Goal: Information Seeking & Learning: Stay updated

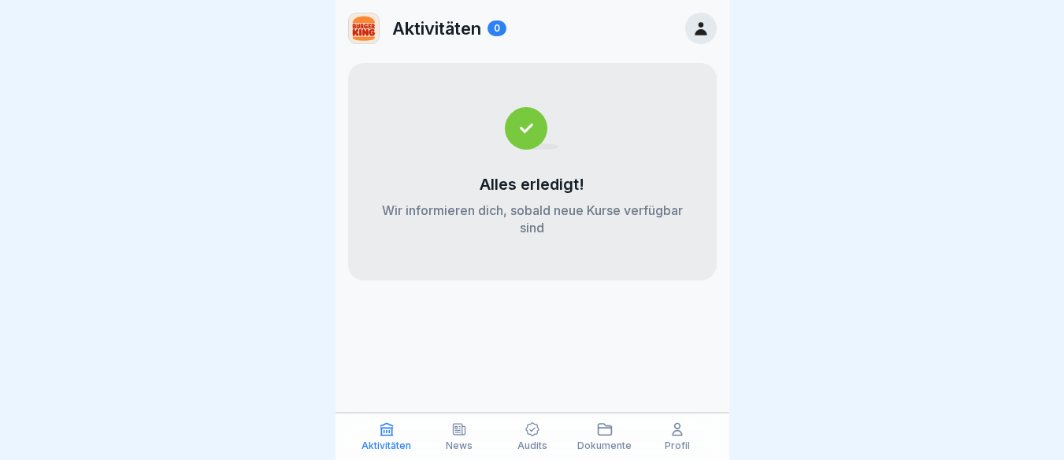
scroll to position [12, 0]
click at [465, 430] on icon at bounding box center [460, 429] width 12 height 11
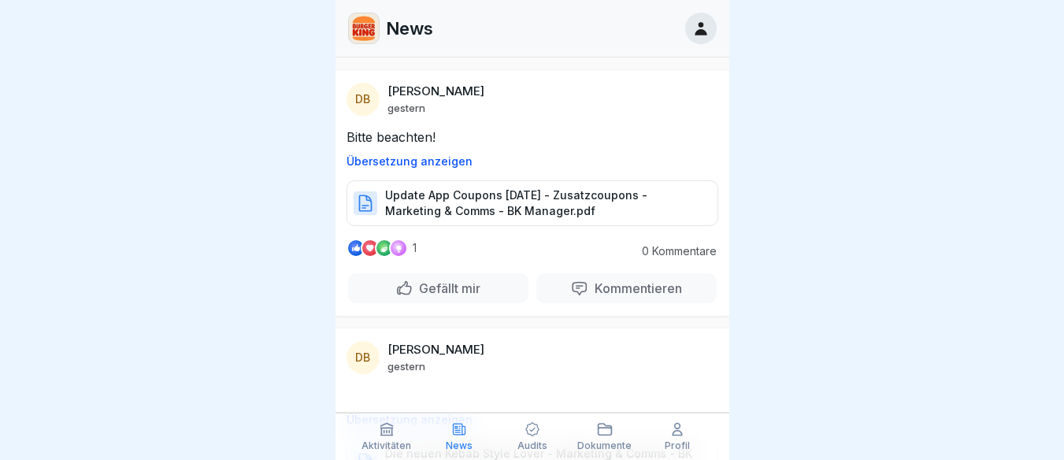
click at [443, 201] on p "Update App Coupons [DATE] - Zusatzcoupons - Marketing & Comms - BK Manager.pdf" at bounding box center [543, 203] width 317 height 32
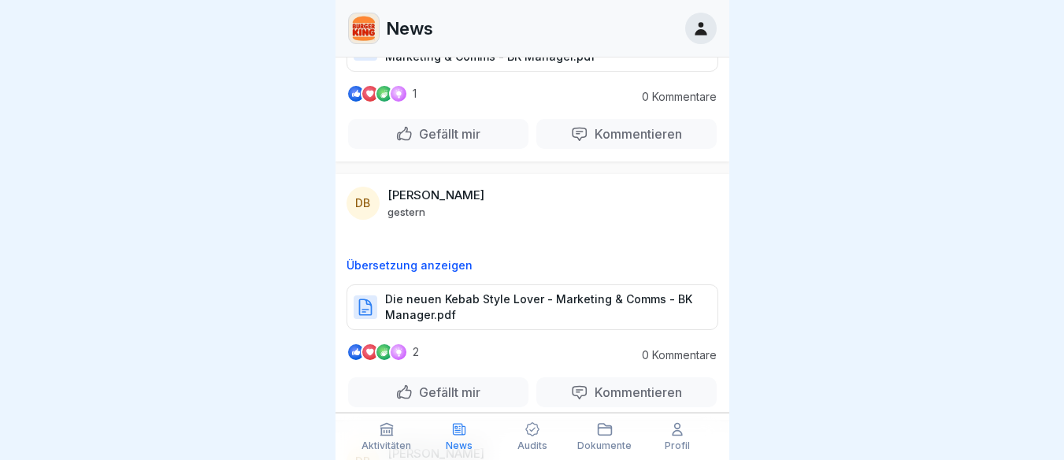
scroll to position [158, 0]
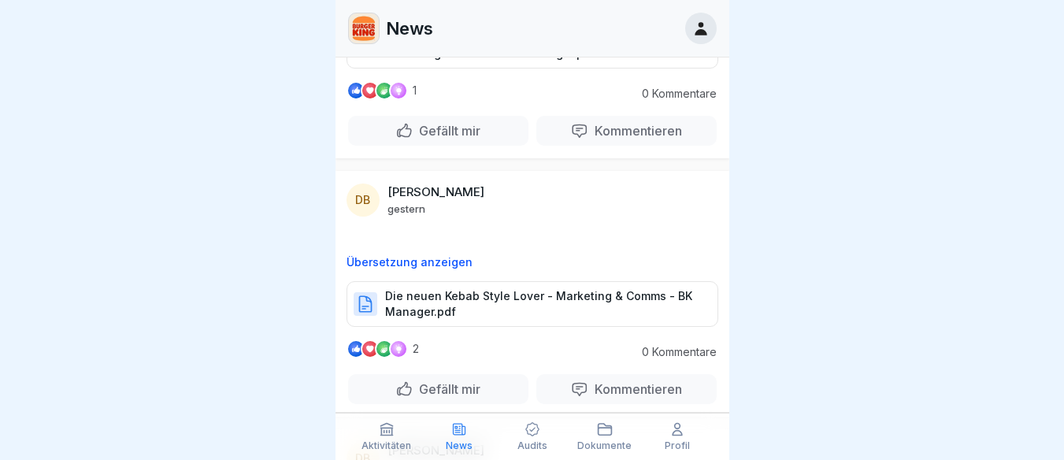
click at [417, 299] on p "Die neuen Kebab Style Lover - Marketing & Comms - BK Manager.pdf" at bounding box center [543, 304] width 317 height 32
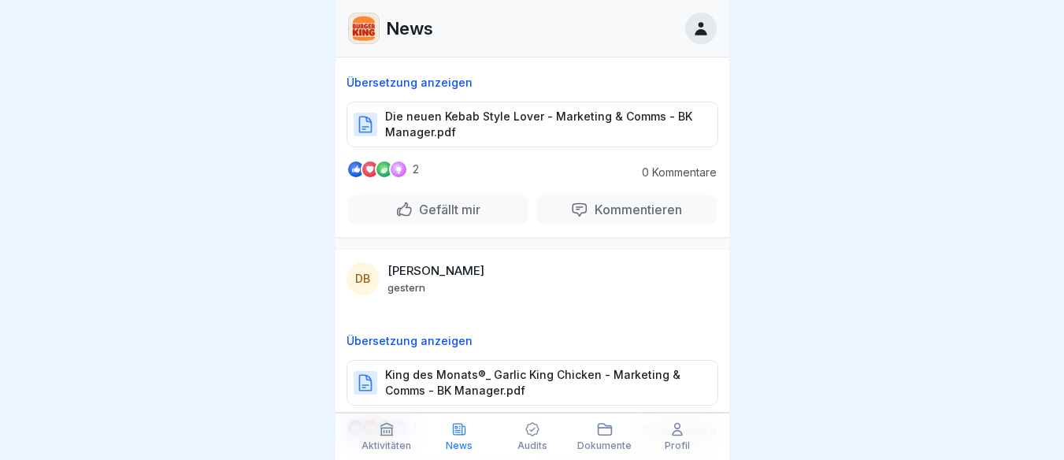
scroll to position [414, 0]
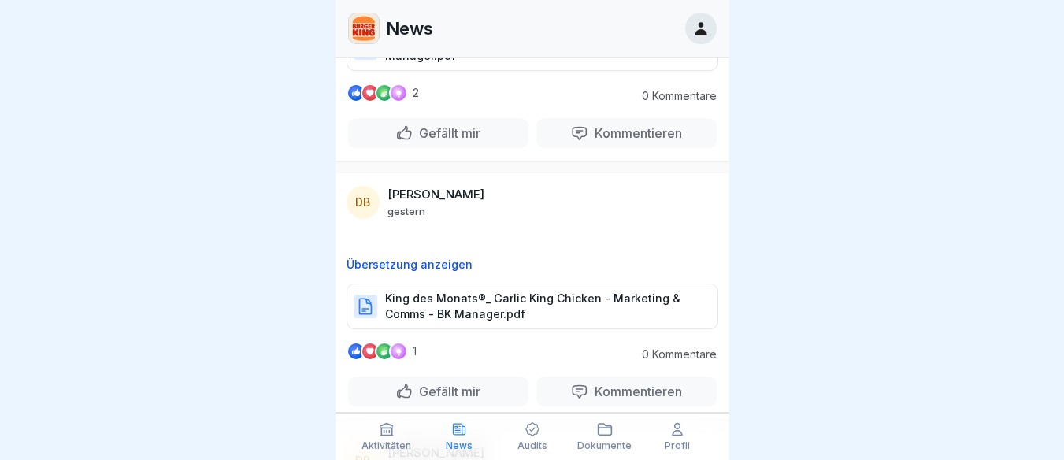
click at [458, 302] on p "King des Monats®_ Garlic King Chicken - Marketing & Comms - BK Manager.pdf" at bounding box center [543, 307] width 317 height 32
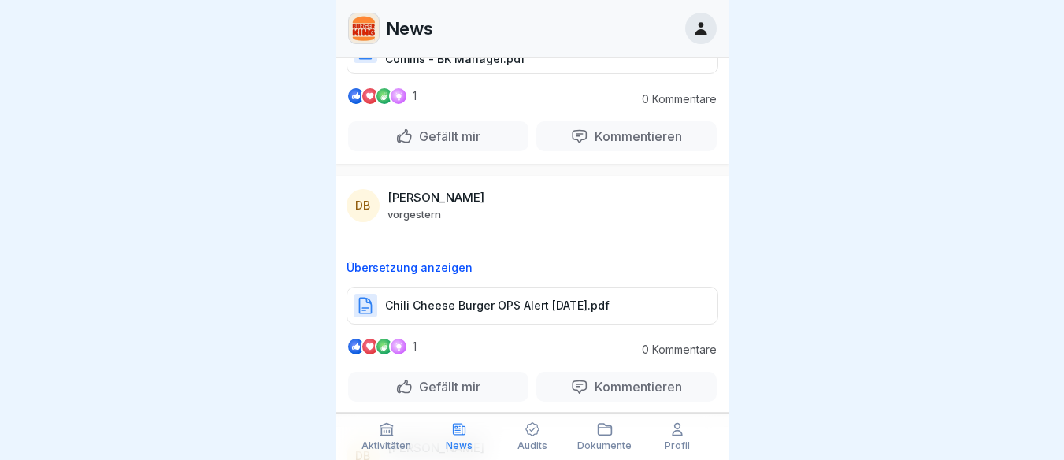
scroll to position [670, 0]
click at [477, 302] on p "Chili Cheese Burger OPS Alert [DATE].pdf" at bounding box center [497, 305] width 225 height 16
click at [503, 306] on p "Chili Cheese Burger OPS Alert [DATE].pdf" at bounding box center [497, 305] width 225 height 16
click at [627, 388] on p "Kommentieren" at bounding box center [635, 386] width 94 height 16
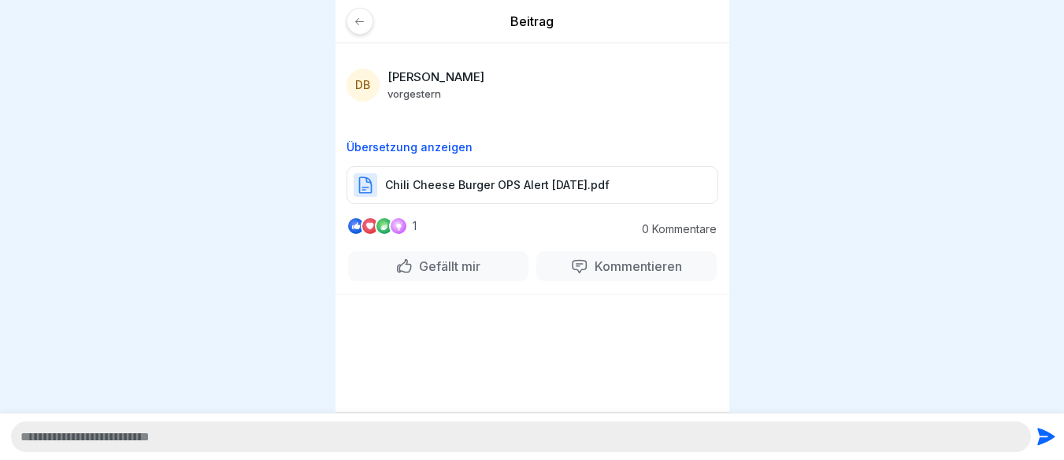
click at [384, 314] on div "Beitrag DB [PERSON_NAME] [DATE] Übersetzung anzeigen Chili Cheese Burger OPS Al…" at bounding box center [533, 230] width 394 height 460
click at [399, 298] on div at bounding box center [533, 300] width 394 height 13
click at [608, 260] on p "Kommentieren" at bounding box center [635, 266] width 94 height 16
click at [427, 327] on div "Beitrag DB [PERSON_NAME] [DATE] Übersetzung anzeigen Chili Cheese Burger OPS Al…" at bounding box center [533, 230] width 394 height 460
click at [674, 239] on div "1 0 Kommentare Gefällt mir Kommentieren" at bounding box center [533, 255] width 394 height 77
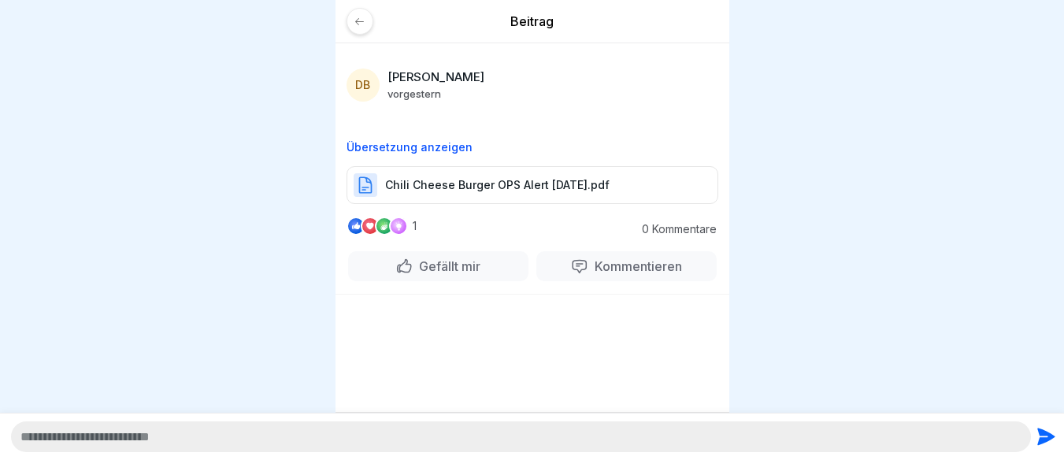
click at [413, 94] on p "vorgestern" at bounding box center [415, 93] width 54 height 13
click at [353, 20] on div at bounding box center [360, 21] width 27 height 27
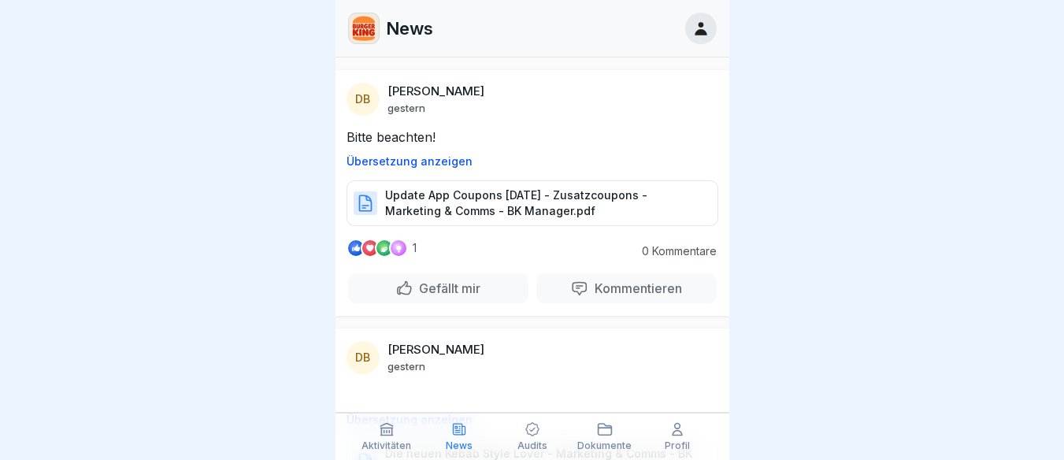
click at [609, 285] on p "Kommentieren" at bounding box center [635, 288] width 94 height 16
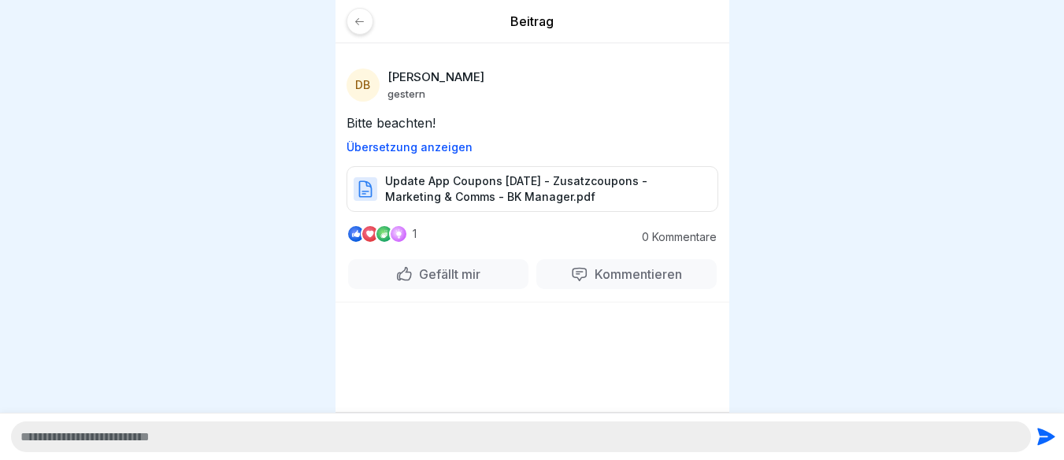
scroll to position [12, 0]
click at [406, 324] on div "Beitrag DB [PERSON_NAME] [DATE] Bitte beachten! Übersetzung anzeigen Update App…" at bounding box center [533, 230] width 394 height 460
click at [383, 313] on div "Beitrag DB [PERSON_NAME] [DATE] Bitte beachten! Übersetzung anzeigen Update App…" at bounding box center [533, 230] width 394 height 460
click at [651, 266] on p "Kommentieren" at bounding box center [635, 274] width 94 height 16
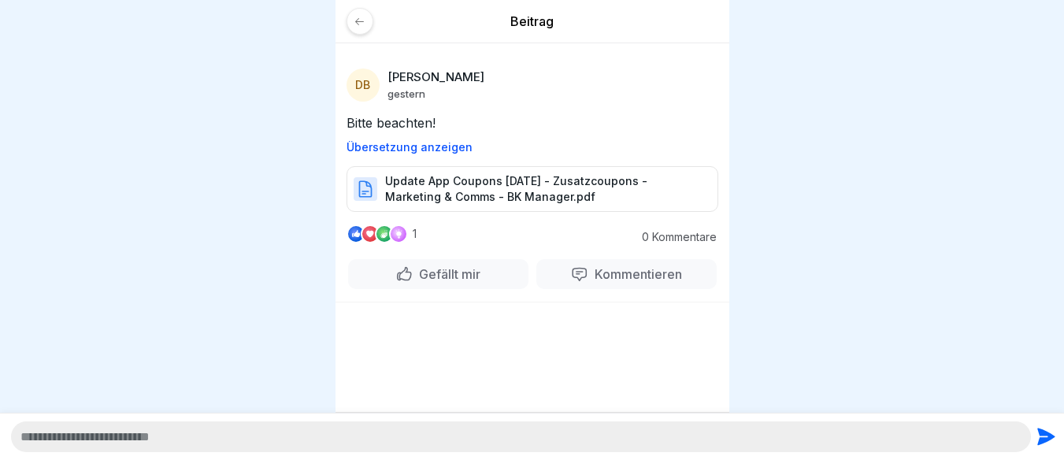
drag, startPoint x: 651, startPoint y: 259, endPoint x: 593, endPoint y: 328, distance: 90.6
click at [593, 328] on div "Beitrag DB [PERSON_NAME] [DATE] Bitte beachten! Übersetzung anzeigen Update App…" at bounding box center [533, 230] width 394 height 460
click at [673, 231] on p "0 Kommentare" at bounding box center [673, 237] width 87 height 13
click at [617, 271] on div "Kommentieren" at bounding box center [626, 274] width 180 height 30
click at [385, 306] on div "Beitrag DB [PERSON_NAME] [DATE] Bitte beachten! Übersetzung anzeigen Update App…" at bounding box center [533, 230] width 394 height 460
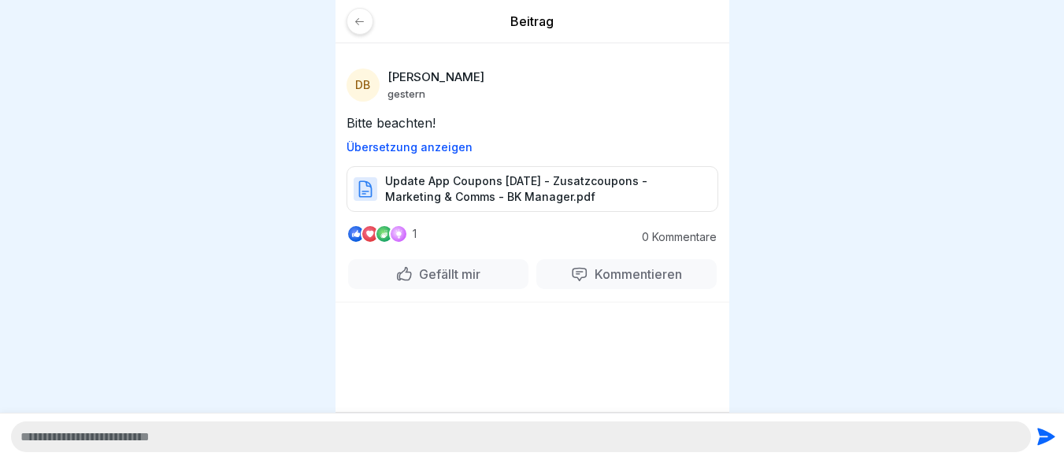
drag, startPoint x: 378, startPoint y: 325, endPoint x: 374, endPoint y: 303, distance: 21.6
click at [377, 312] on div "Beitrag DB [PERSON_NAME] [DATE] Bitte beachten! Übersetzung anzeigen Update App…" at bounding box center [533, 230] width 394 height 460
click at [362, 16] on div at bounding box center [360, 21] width 27 height 27
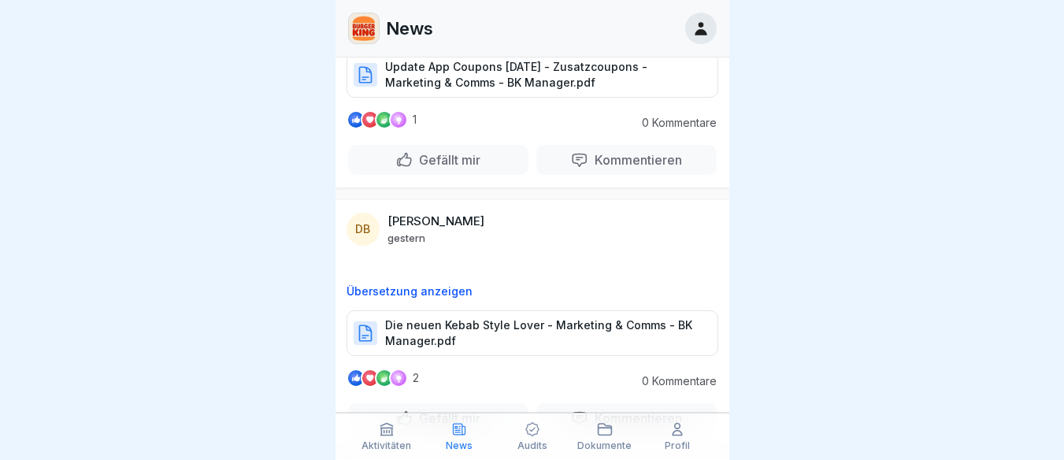
scroll to position [177, 0]
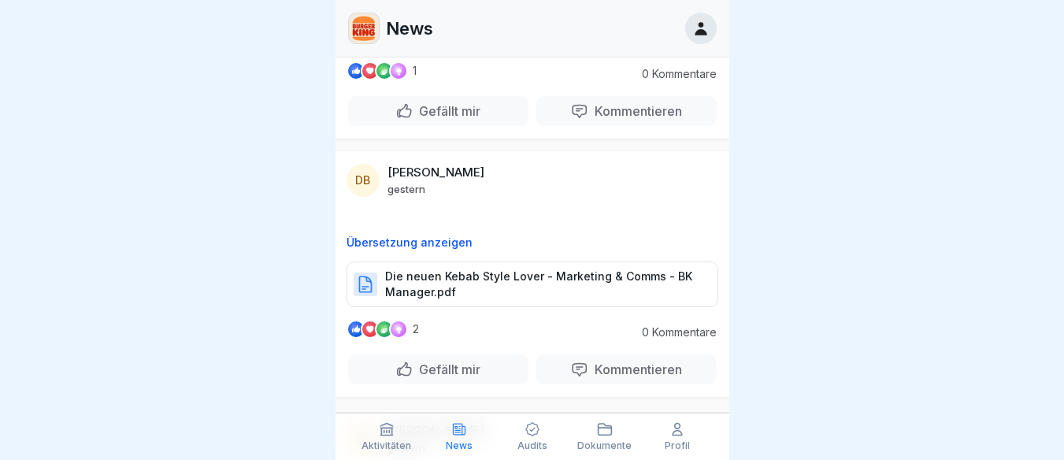
click at [551, 295] on p "Die neuen Kebab Style Lover - Marketing & Comms - BK Manager.pdf" at bounding box center [543, 285] width 317 height 32
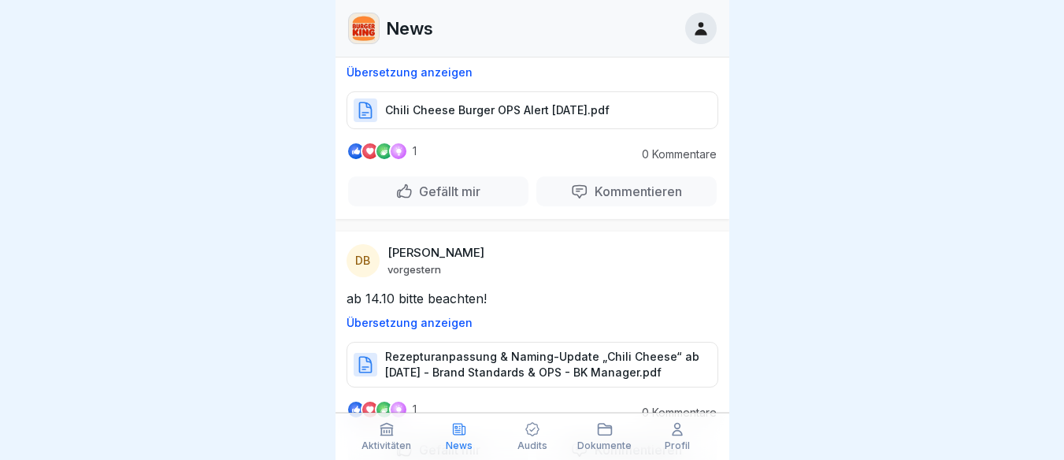
scroll to position [867, 0]
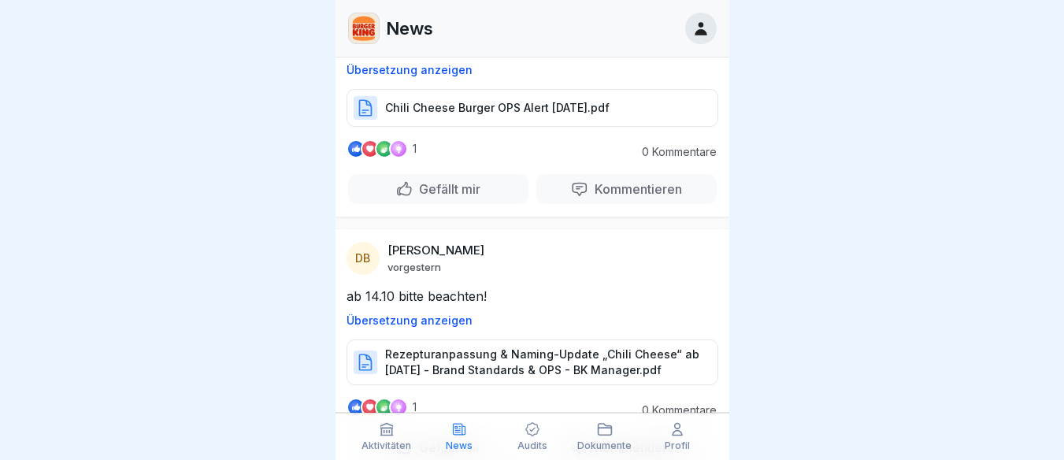
click at [603, 193] on p "Kommentieren" at bounding box center [635, 189] width 94 height 16
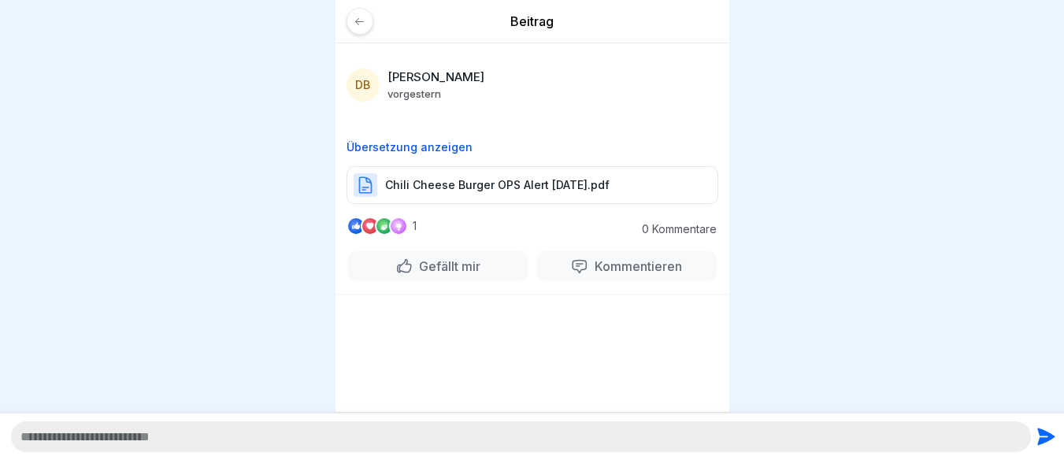
click at [369, 315] on div "Beitrag DB [PERSON_NAME] [DATE] Übersetzung anzeigen Chili Cheese Burger OPS Al…" at bounding box center [533, 230] width 394 height 460
click at [447, 310] on div "Beitrag DB [PERSON_NAME] [DATE] Übersetzung anzeigen Chili Cheese Burger OPS Al…" at bounding box center [533, 230] width 394 height 460
drag, startPoint x: 447, startPoint y: 310, endPoint x: 423, endPoint y: 290, distance: 31.3
click at [443, 309] on div "Beitrag DB [PERSON_NAME] [DATE] Übersetzung anzeigen Chili Cheese Burger OPS Al…" at bounding box center [533, 230] width 394 height 460
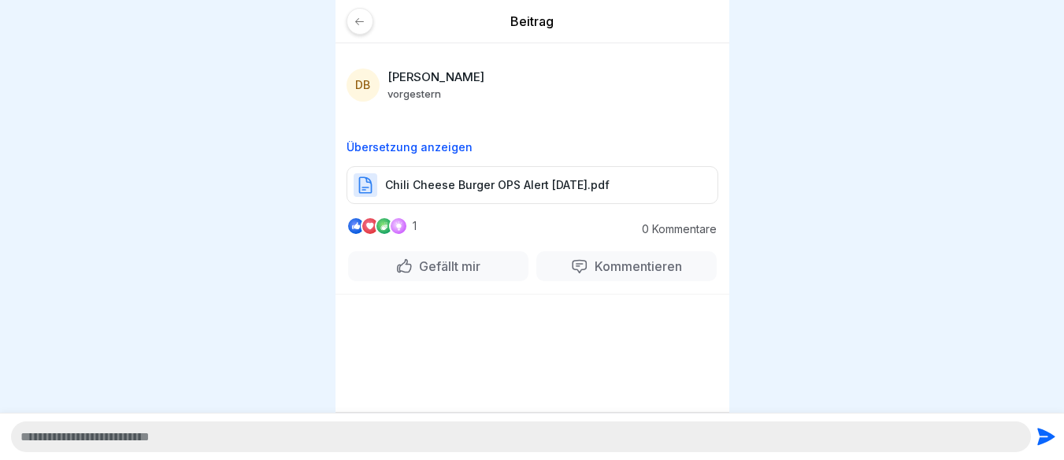
click at [358, 21] on div at bounding box center [360, 21] width 27 height 27
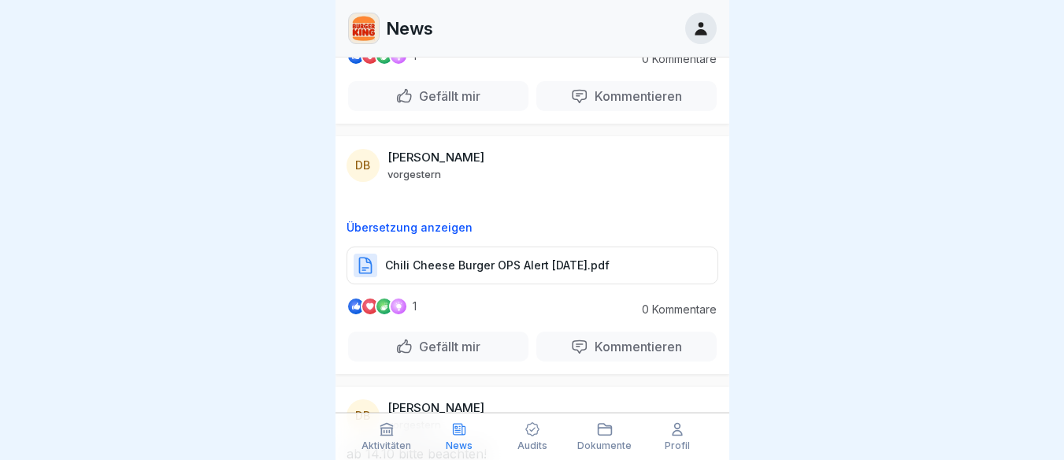
scroll to position [729, 0]
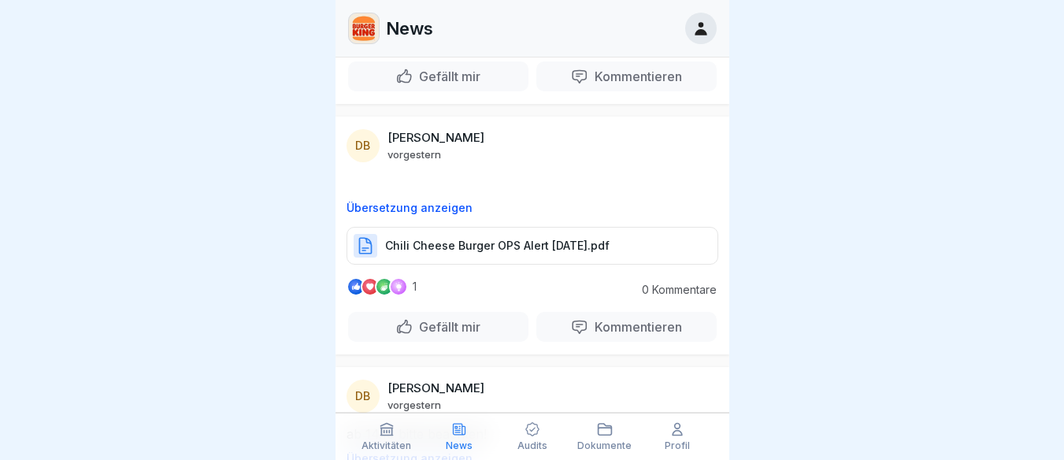
click at [502, 249] on p "Chili Cheese Burger OPS Alert [DATE].pdf" at bounding box center [497, 246] width 225 height 16
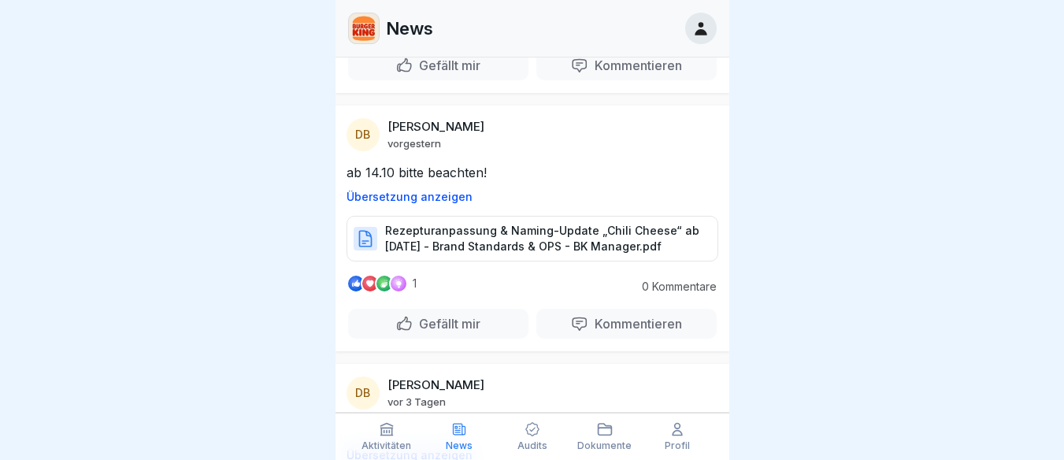
scroll to position [1004, 0]
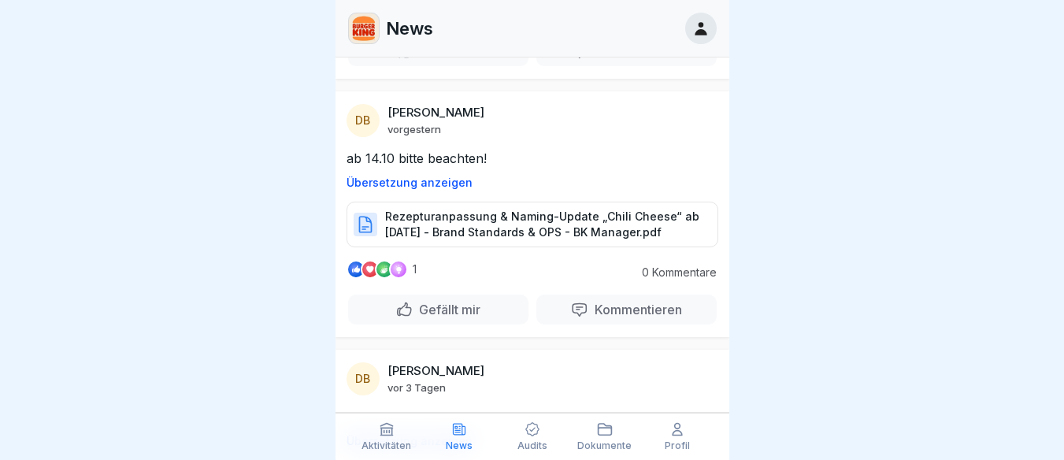
click at [458, 222] on p "Rezepturanpassung & Naming-Update „Chili Cheese“ ab [DATE] - Brand Standards & …" at bounding box center [543, 225] width 317 height 32
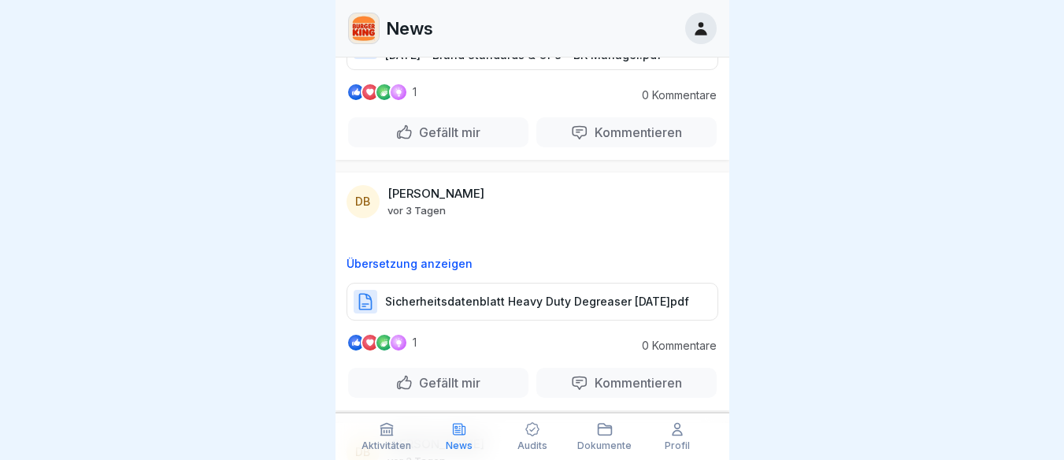
scroll to position [1201, 0]
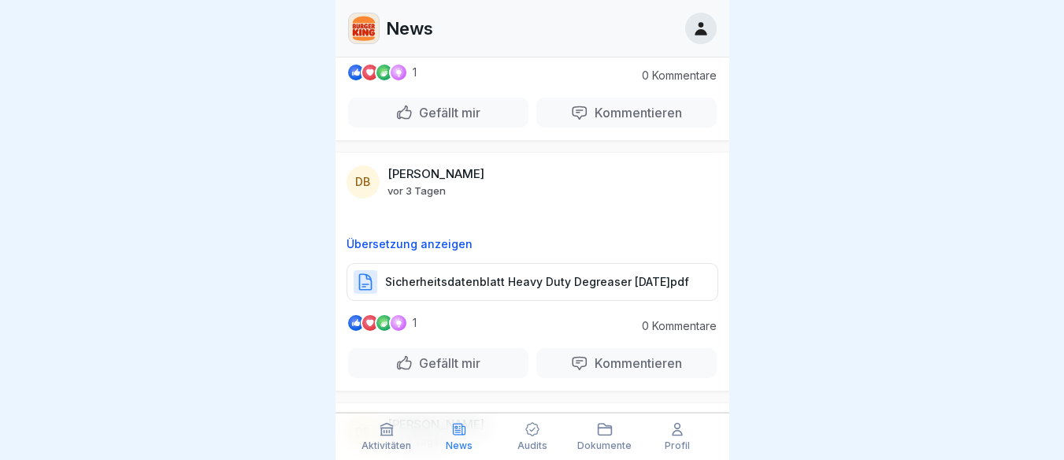
click at [469, 273] on div "Sicherheitsdatenblatt Heavy Duty Degreaser [DATE]pdf" at bounding box center [533, 282] width 372 height 38
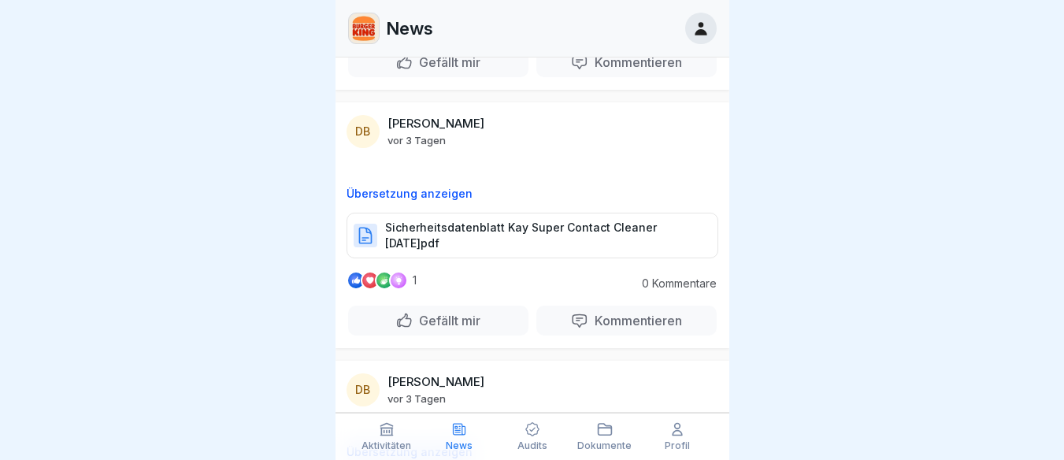
scroll to position [1536, 0]
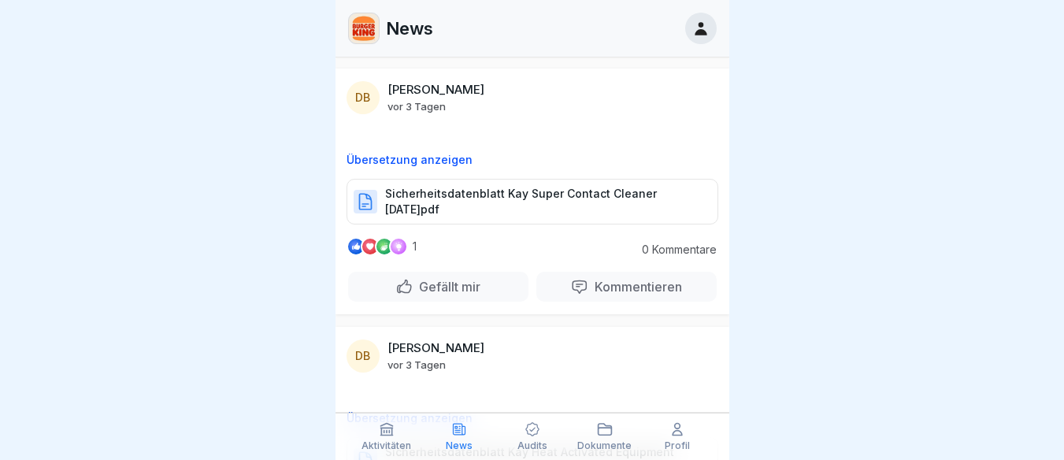
click at [491, 204] on p "Sicherheitsdatenblatt Kay Super Contact Cleaner [DATE]pdf" at bounding box center [543, 202] width 317 height 32
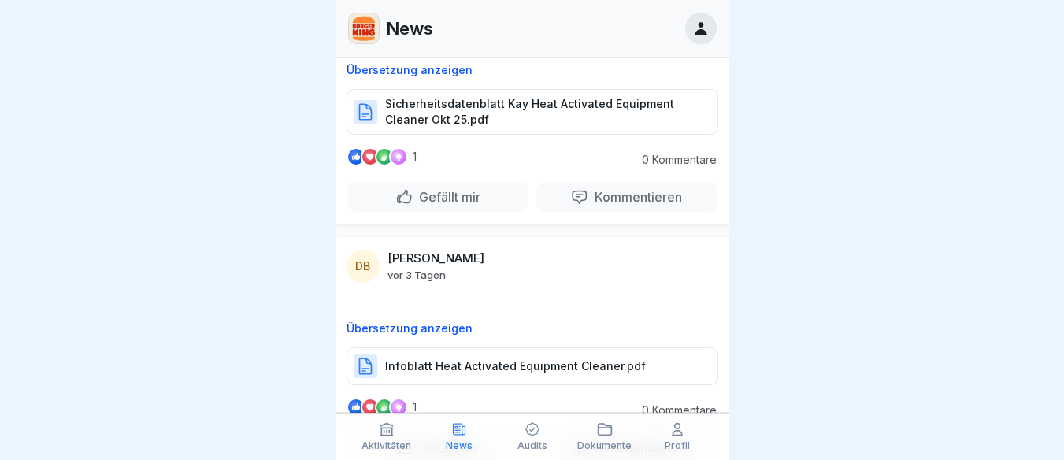
scroll to position [1930, 0]
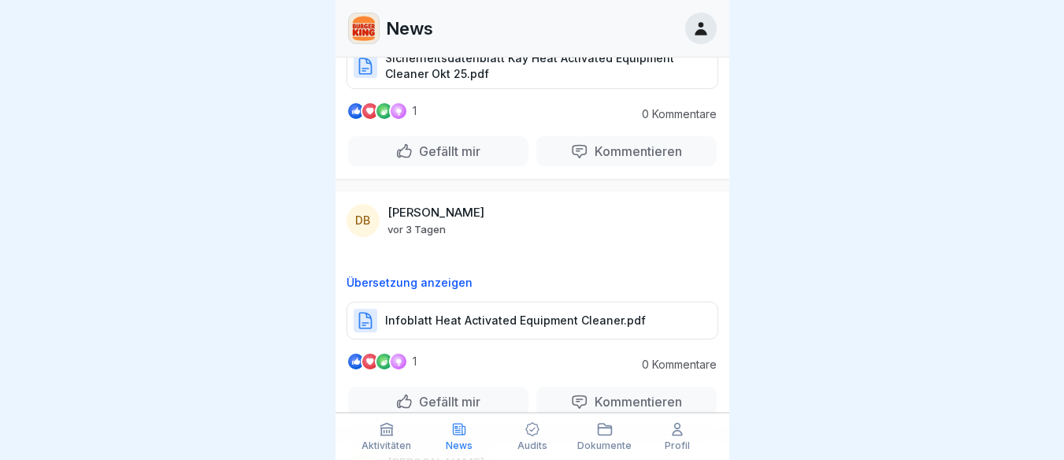
click at [494, 320] on p "Infoblatt Heat Activated Equipment Cleaner.pdf" at bounding box center [515, 321] width 261 height 16
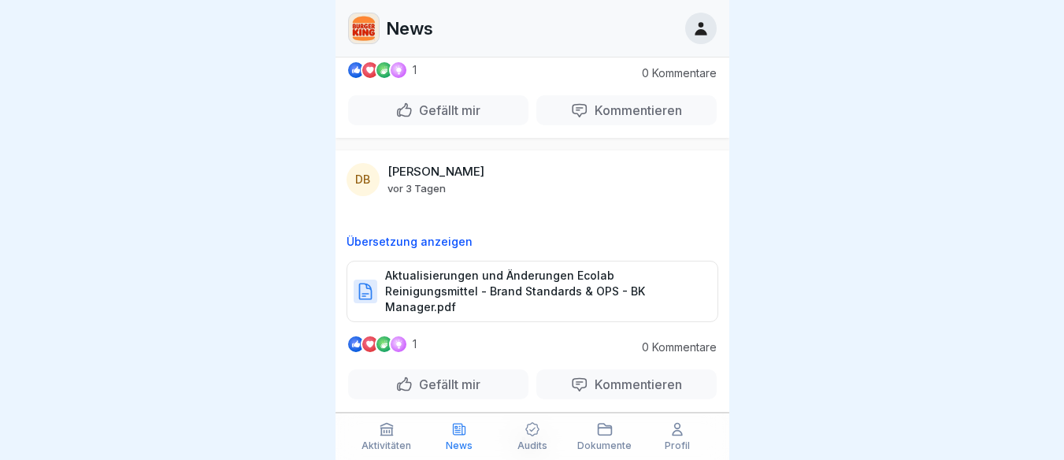
scroll to position [2225, 0]
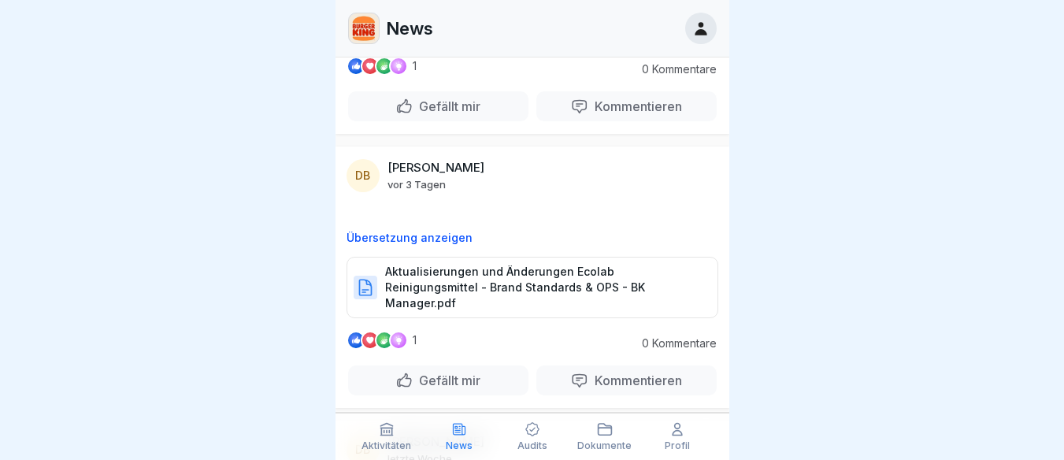
click at [450, 284] on p "Aktualisierungen und Änderungen Ecolab Reinigungsmittel - Brand Standards & OPS…" at bounding box center [543, 287] width 317 height 47
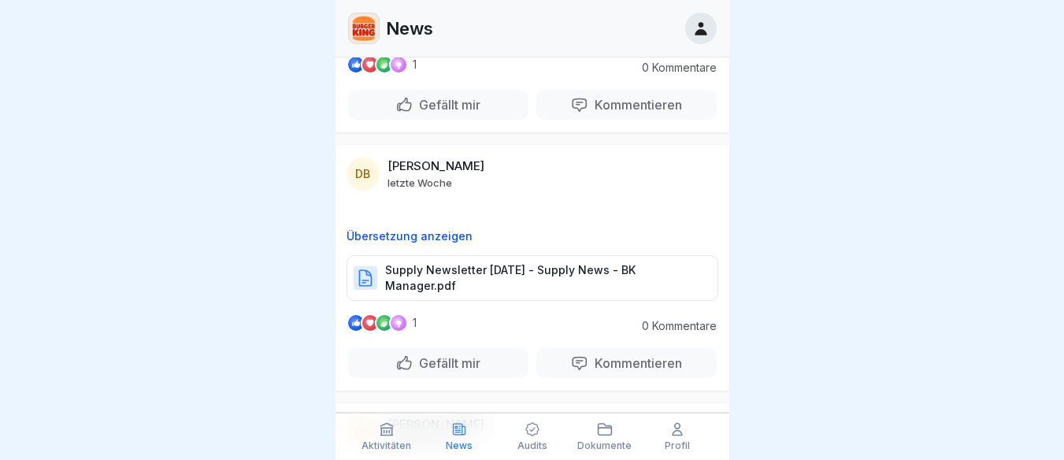
scroll to position [2521, 0]
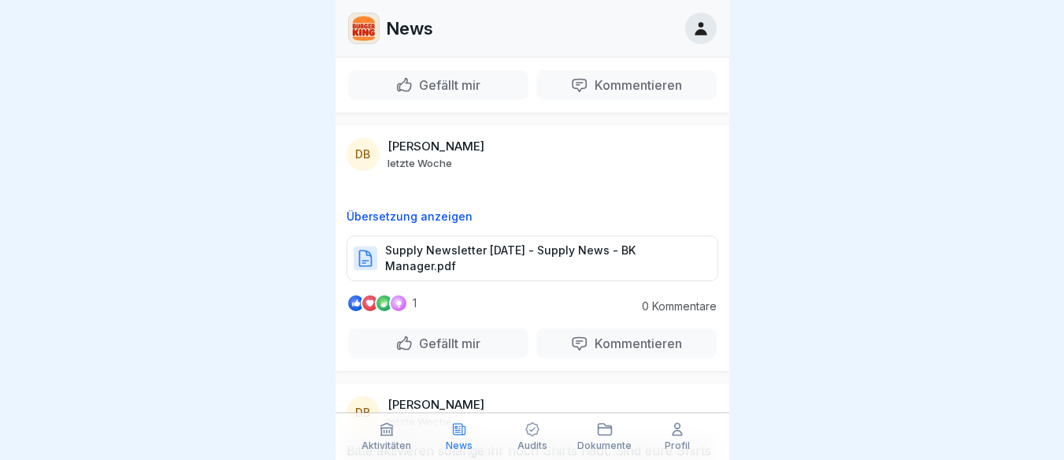
click at [505, 254] on p "Supply Newsletter [DATE] - Supply News - BK Manager.pdf" at bounding box center [543, 259] width 317 height 32
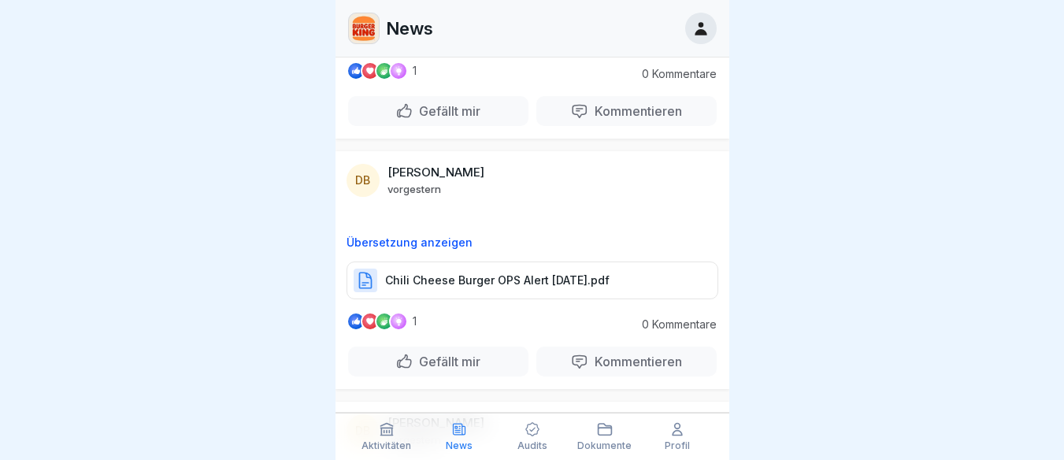
scroll to position [689, 0]
